Goal: Contribute content: Add original content to the website for others to see

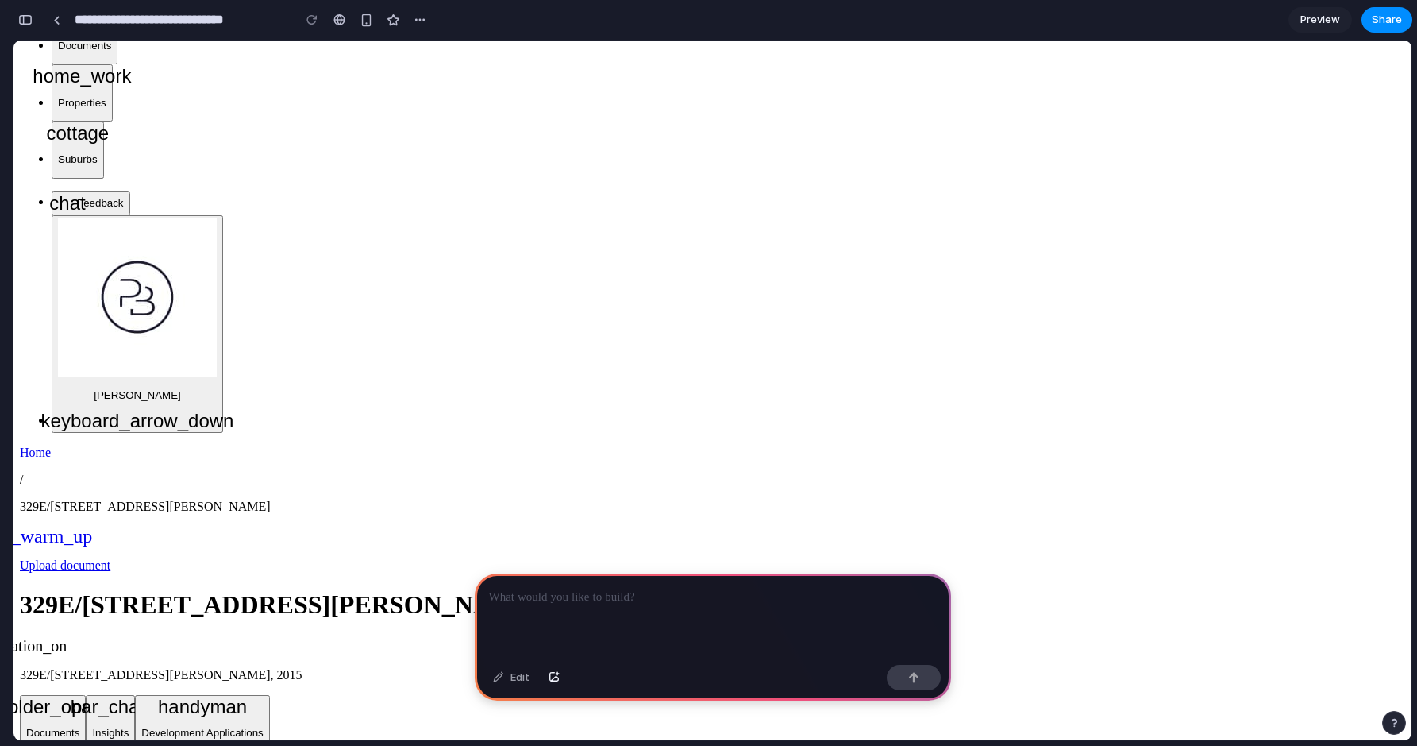
scroll to position [192, 0]
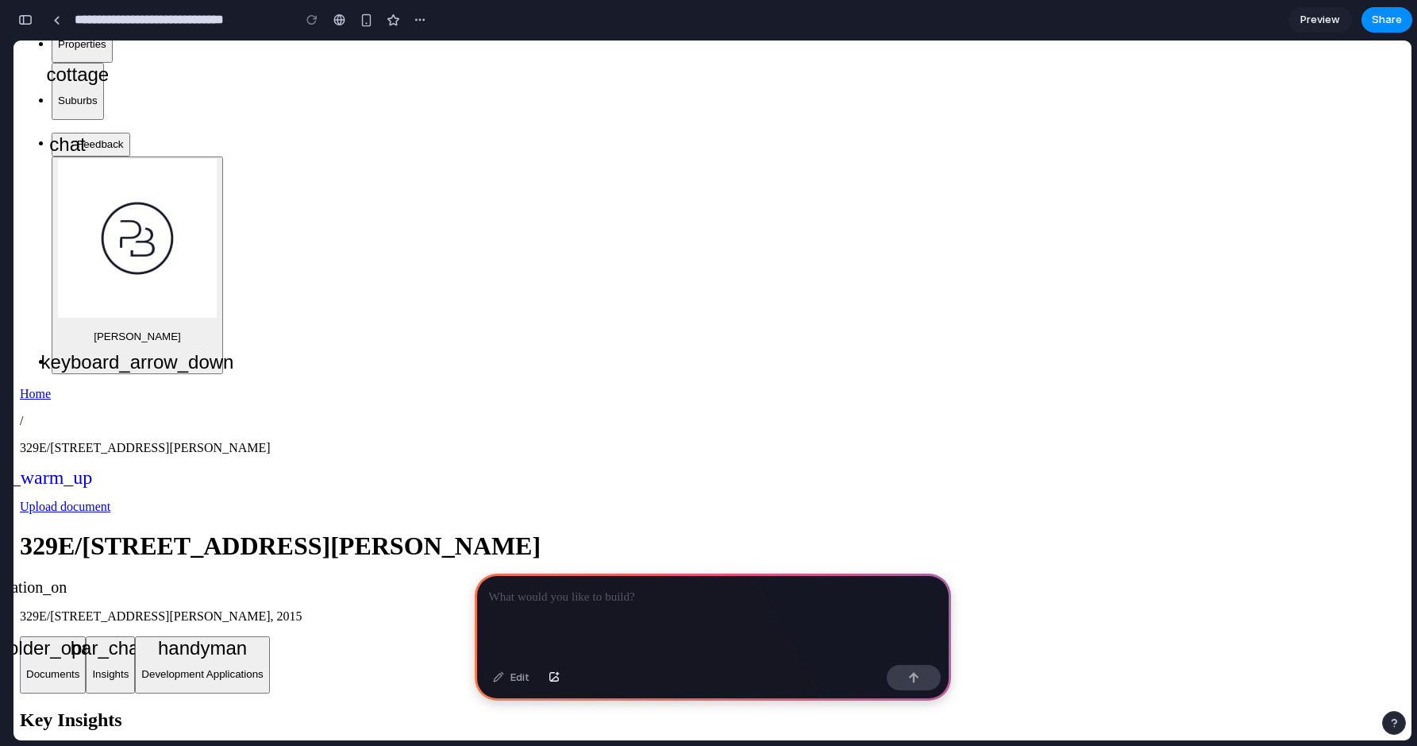
click at [39, 745] on span "account_balance" at bounding box center [29, 755] width 19 height 19
drag, startPoint x: 291, startPoint y: 343, endPoint x: 405, endPoint y: 342, distance: 113.6
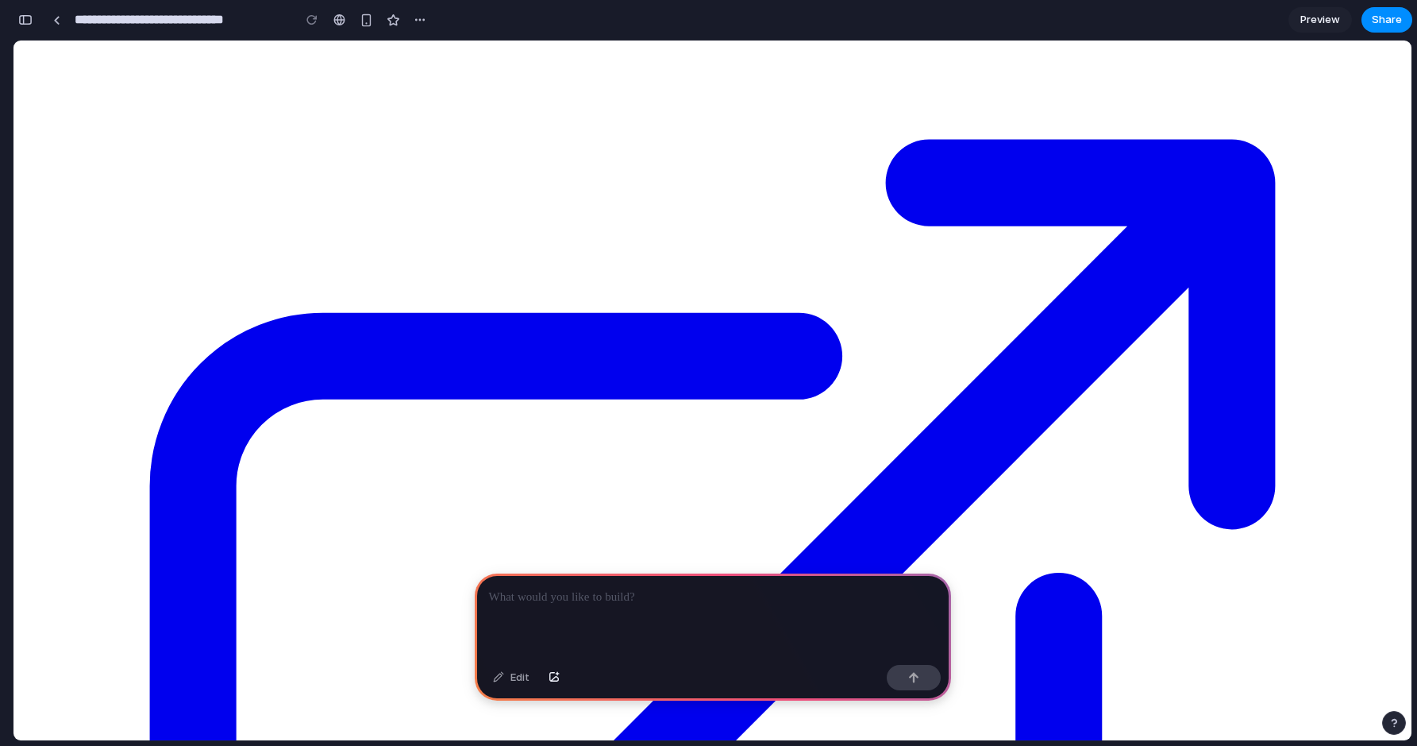
scroll to position [1024, 0]
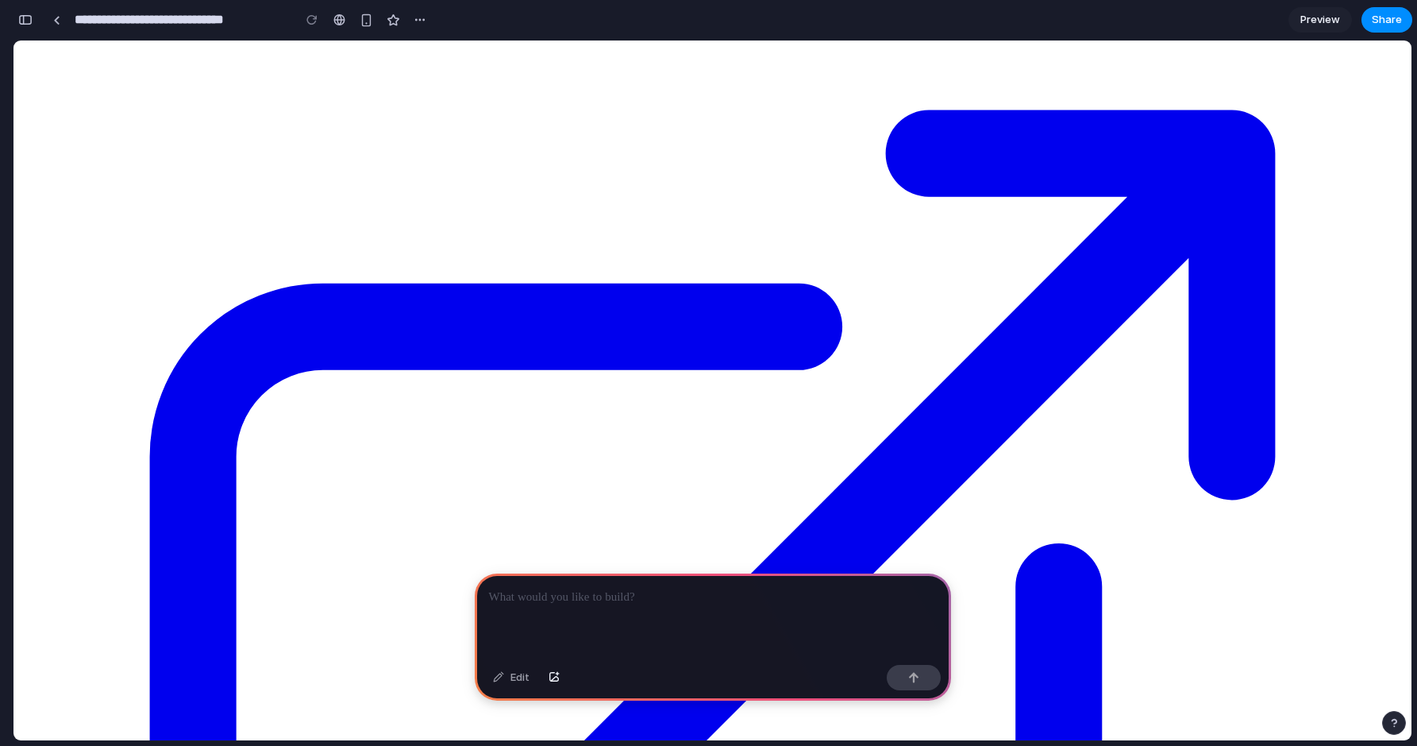
click at [646, 600] on p at bounding box center [713, 597] width 448 height 19
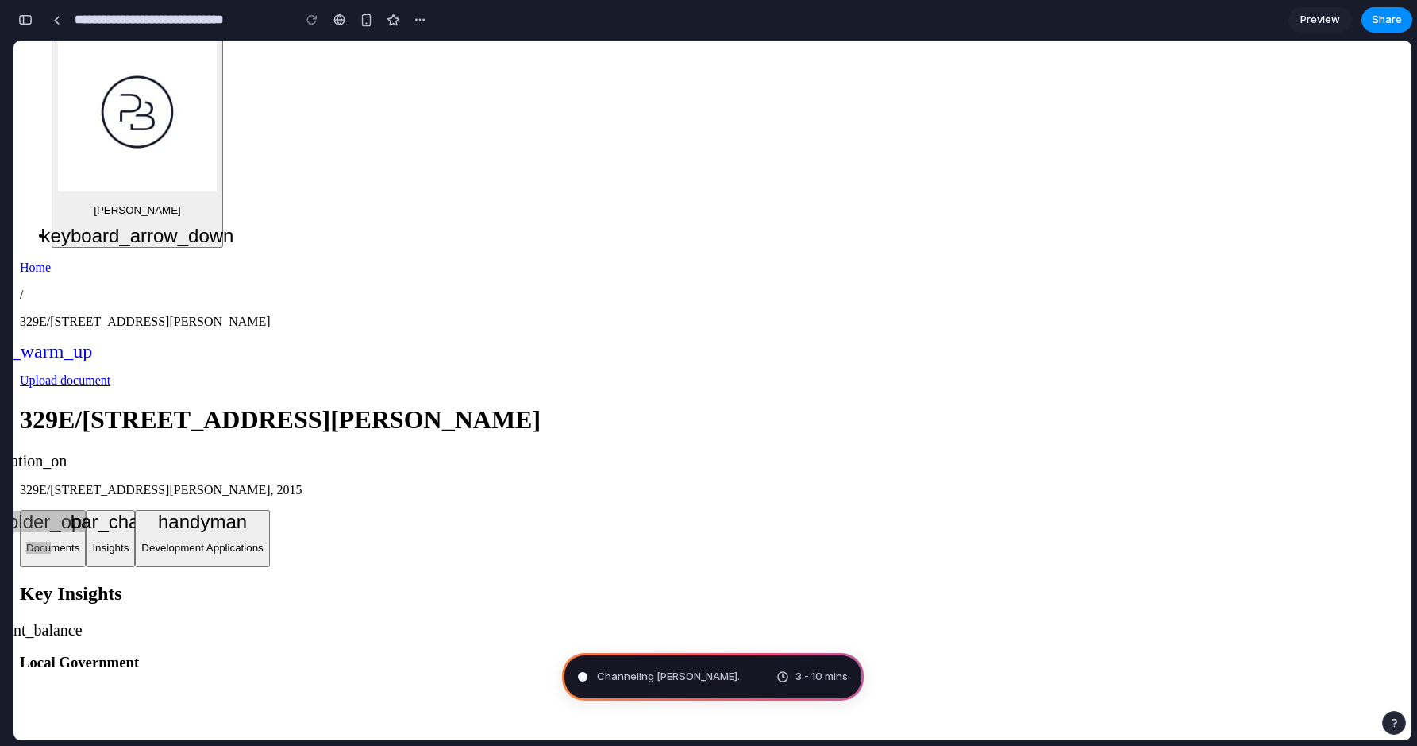
scroll to position [0, 0]
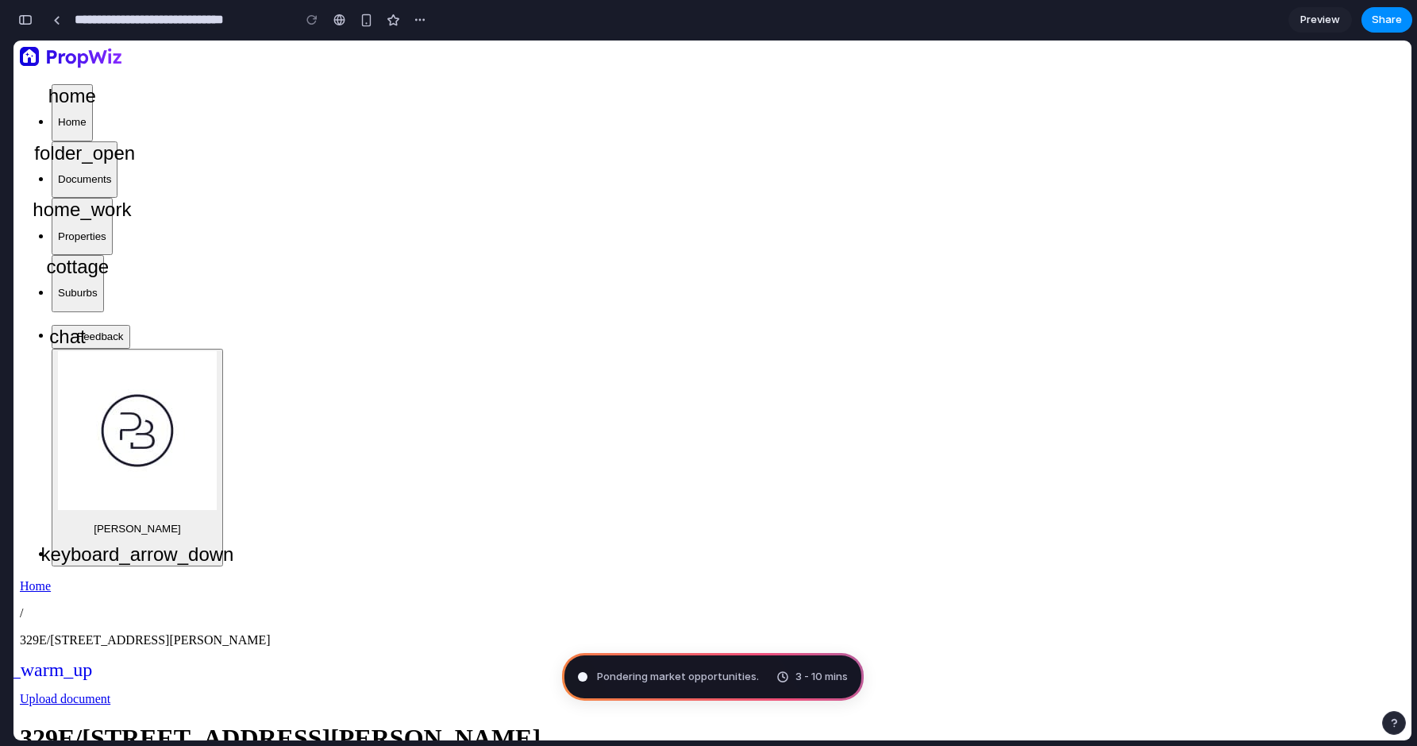
click at [709, 373] on div at bounding box center [709, 373] width 0 height 0
type input "**********"
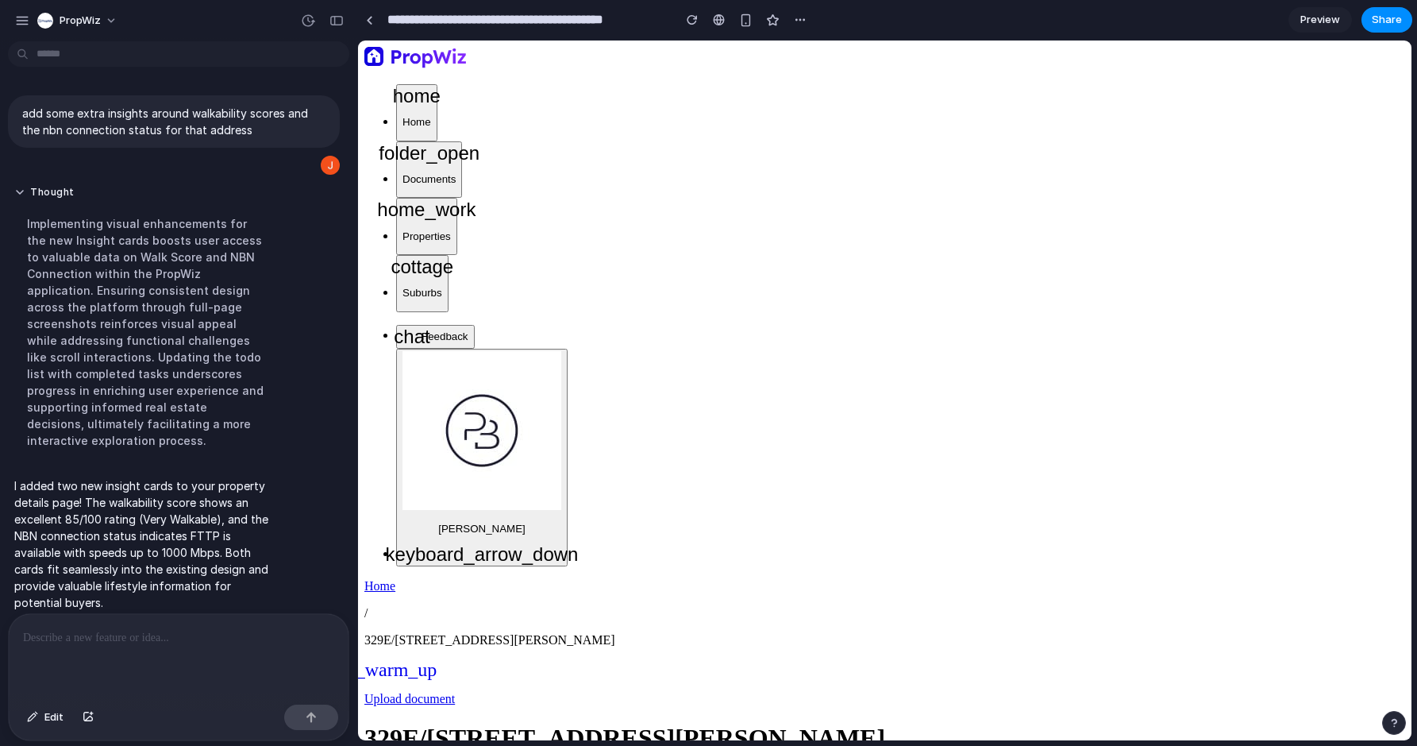
click at [709, 373] on div at bounding box center [709, 373] width 0 height 0
click at [334, 20] on div "button" at bounding box center [337, 20] width 14 height 11
